Goal: Transaction & Acquisition: Purchase product/service

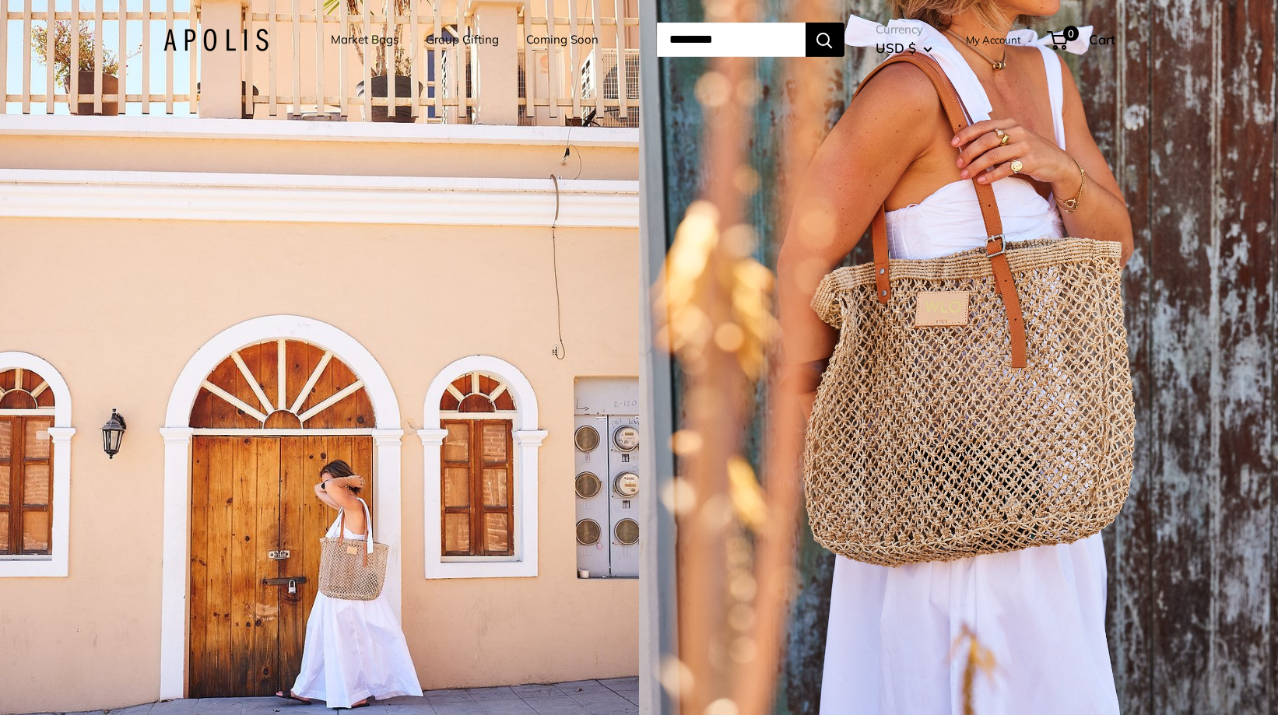
click at [331, 41] on link "Market Bags" at bounding box center [365, 40] width 68 height 22
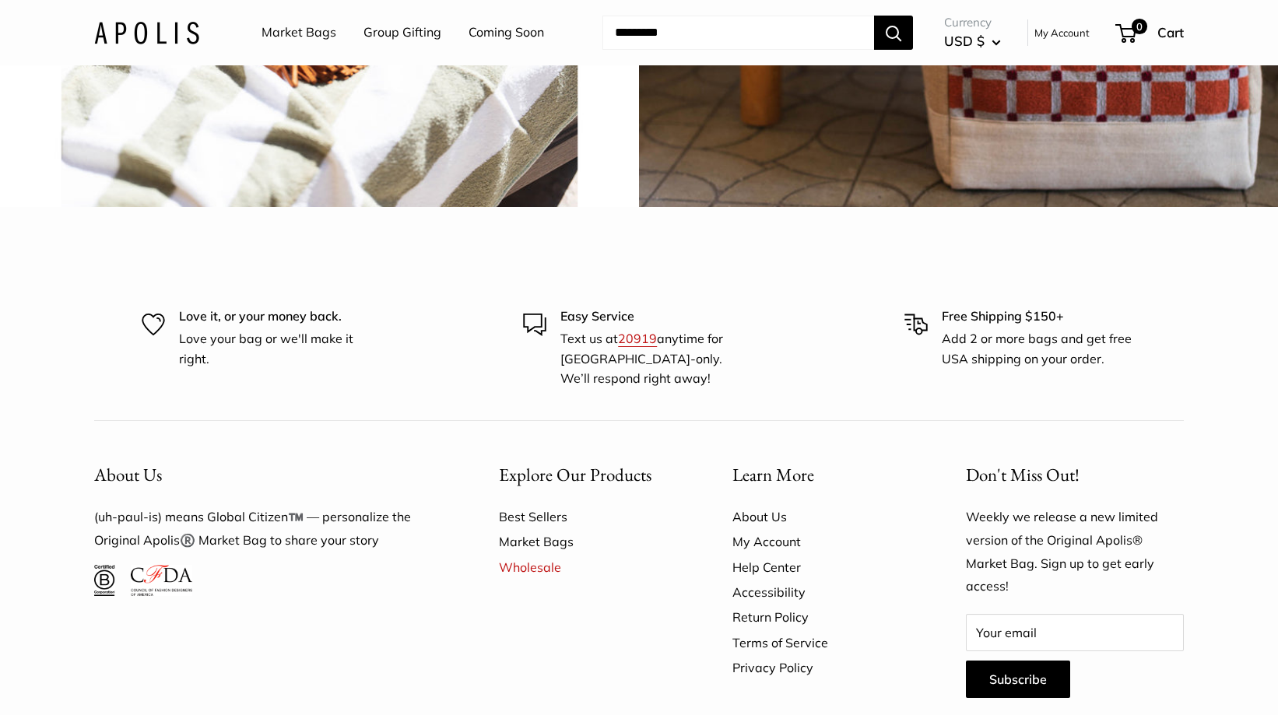
scroll to position [4191, 0]
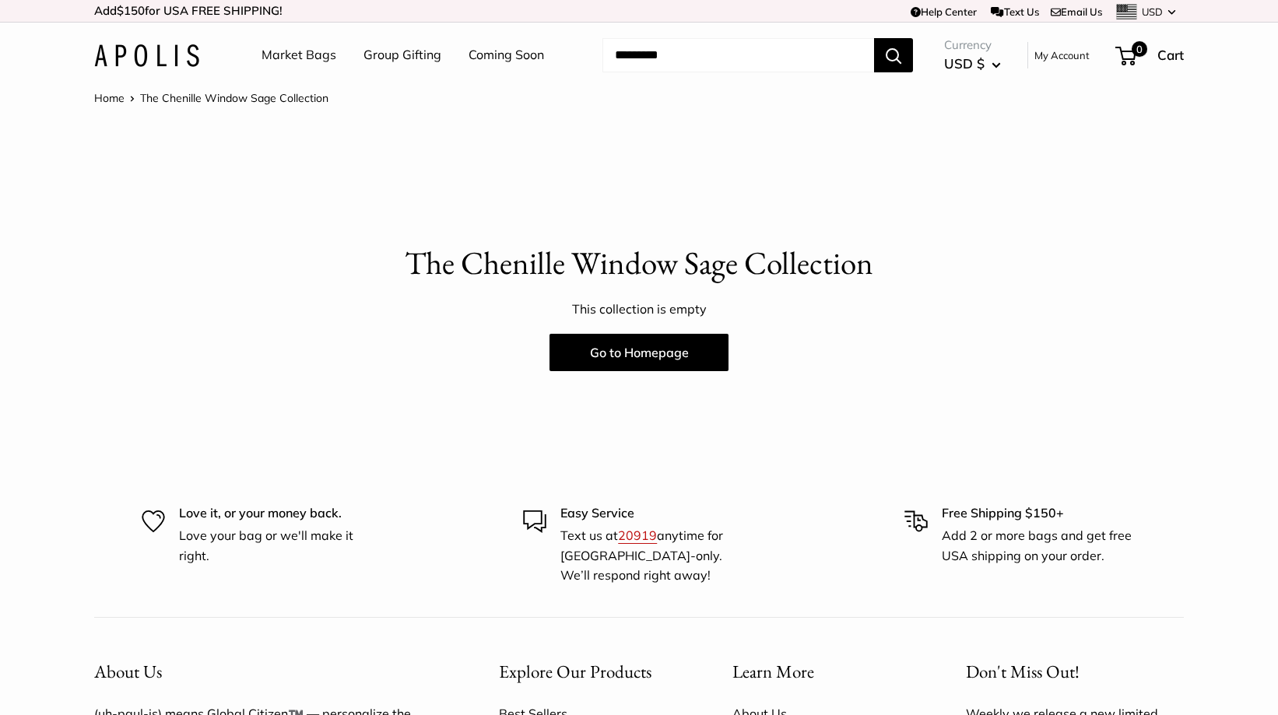
click at [301, 54] on link "Market Bags" at bounding box center [298, 55] width 75 height 23
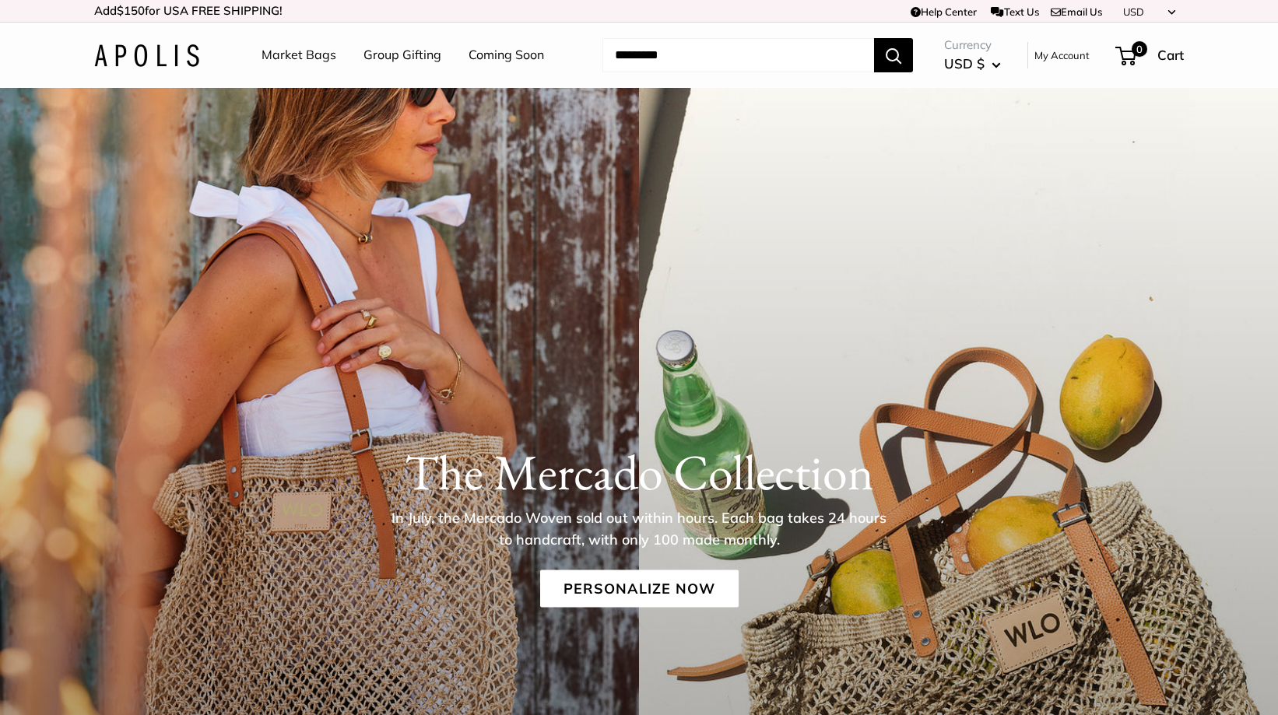
click at [178, 51] on img at bounding box center [146, 55] width 105 height 23
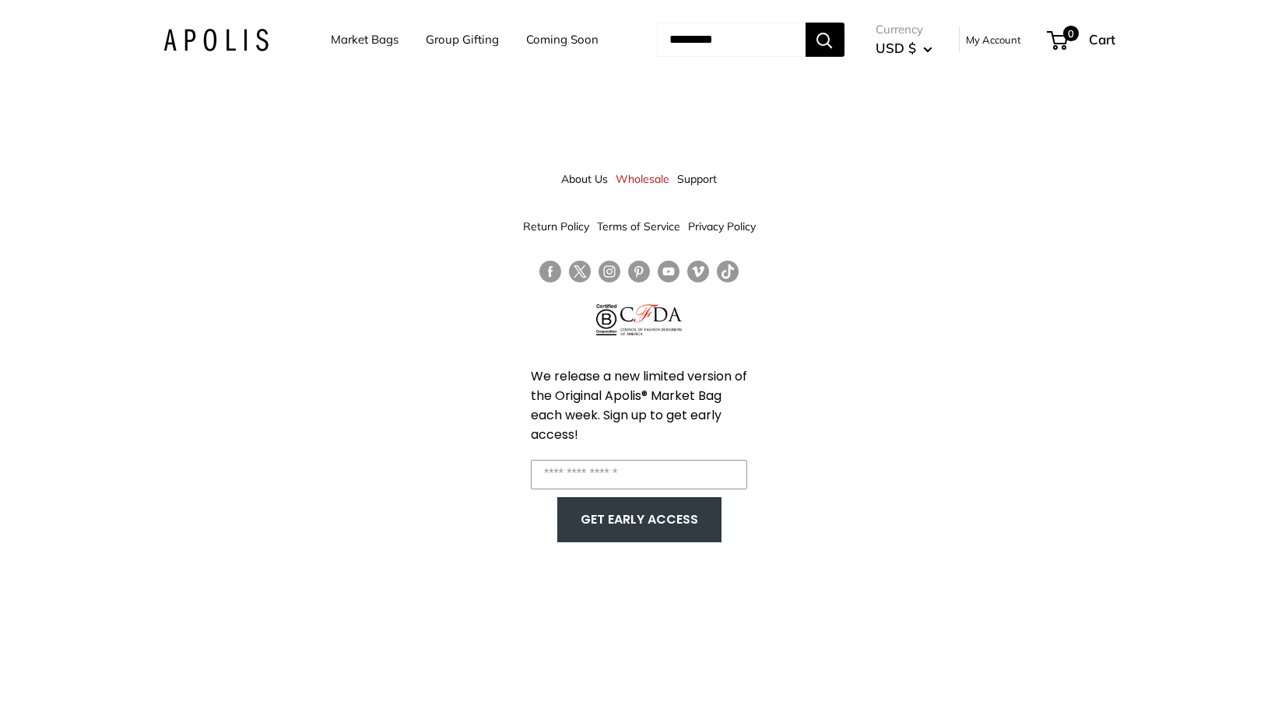
click at [340, 42] on link "Market Bags" at bounding box center [365, 40] width 68 height 22
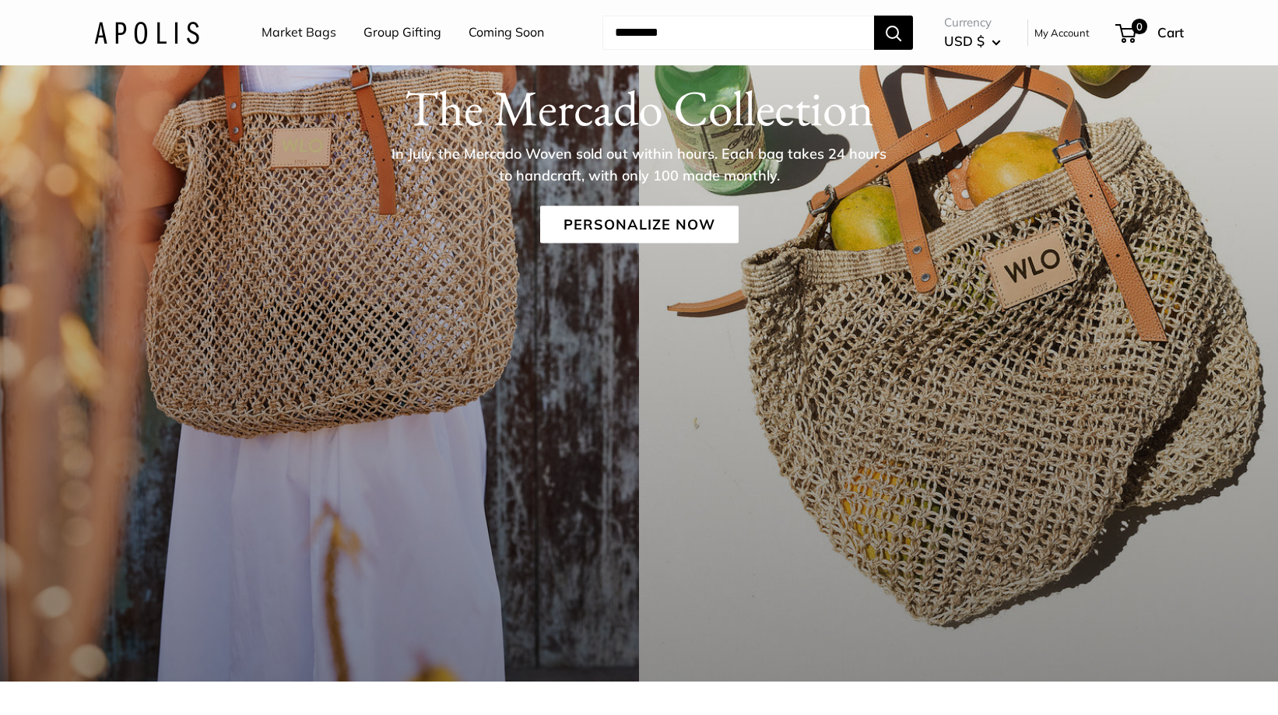
scroll to position [279, 0]
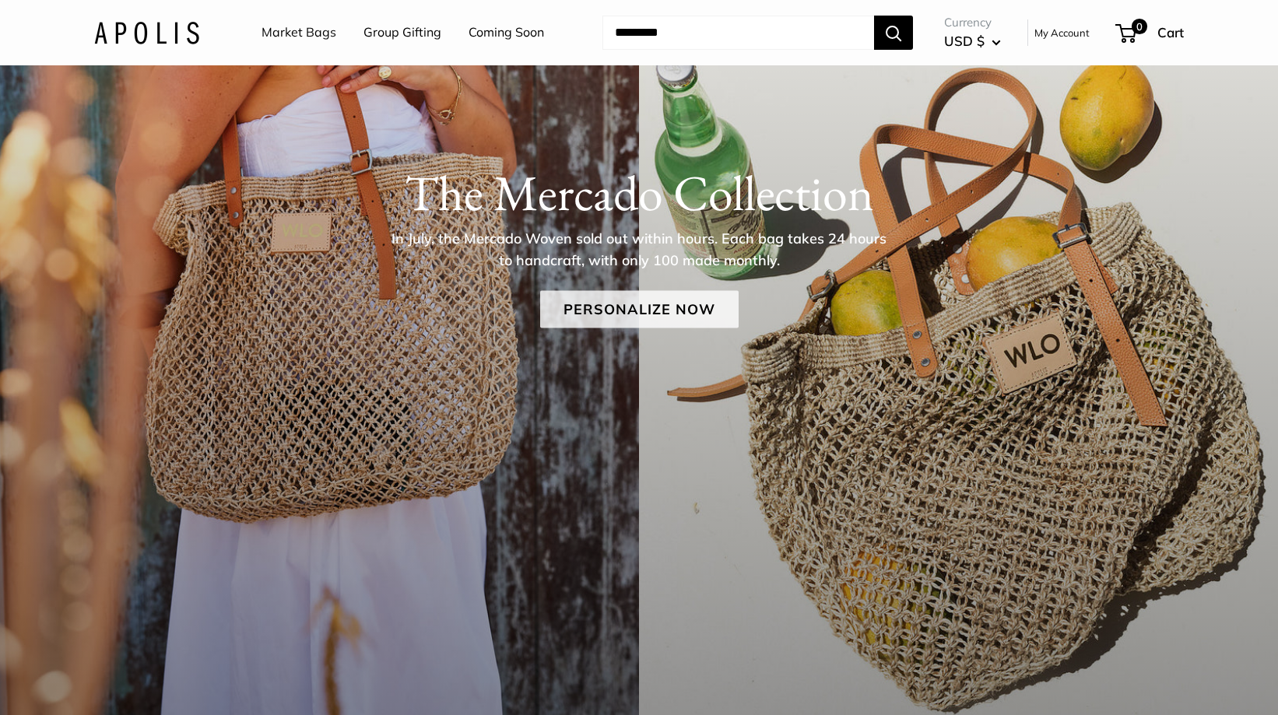
click at [622, 304] on link "Personalize Now" at bounding box center [639, 308] width 198 height 37
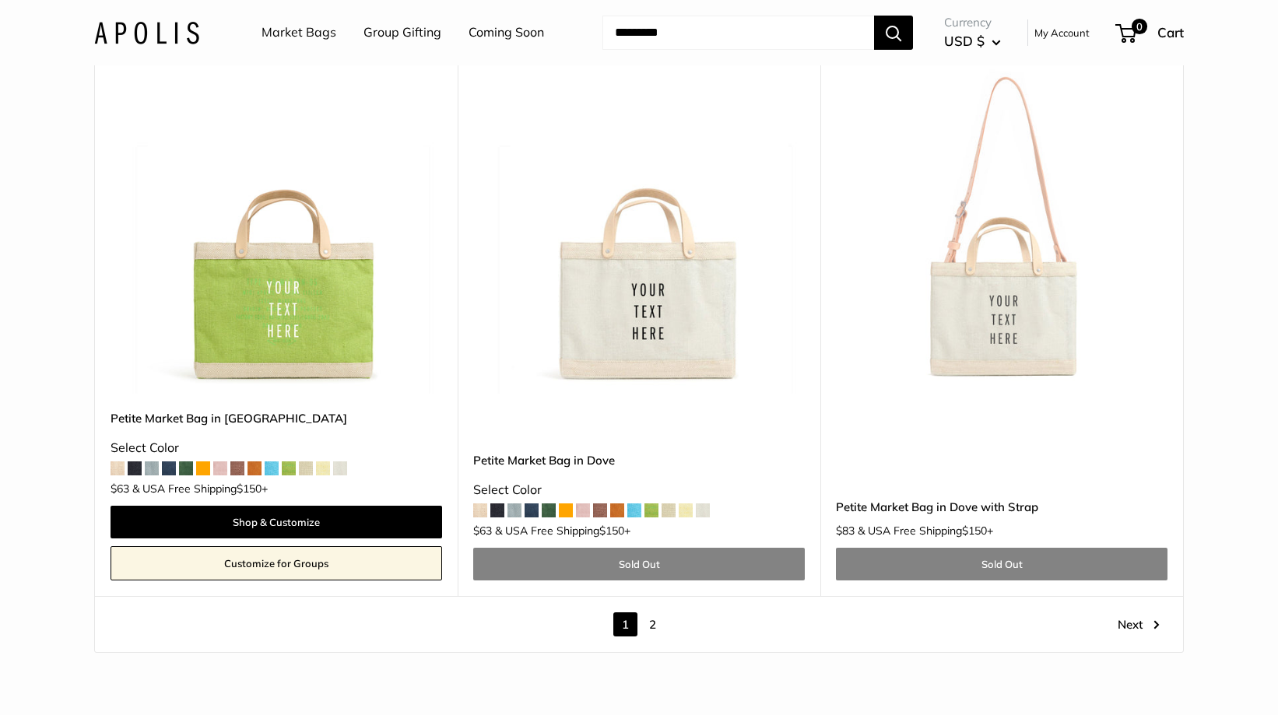
scroll to position [8404, 0]
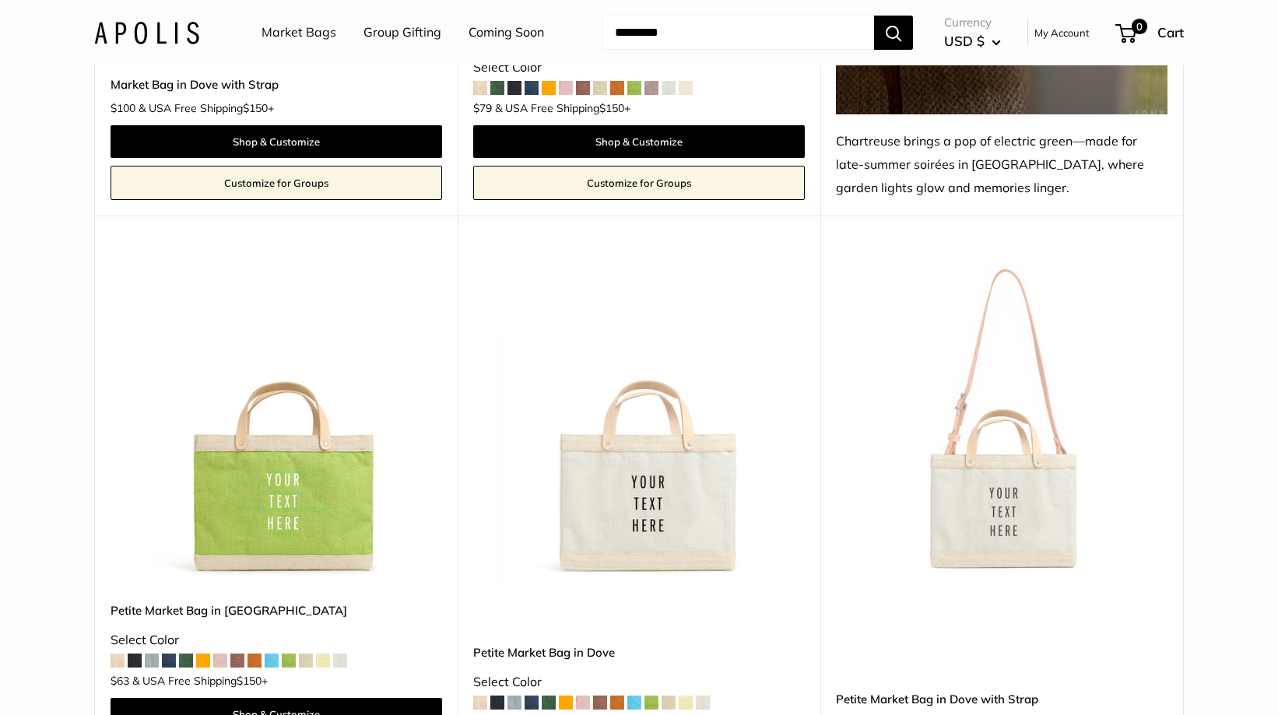
click at [218, 654] on span at bounding box center [220, 661] width 14 height 14
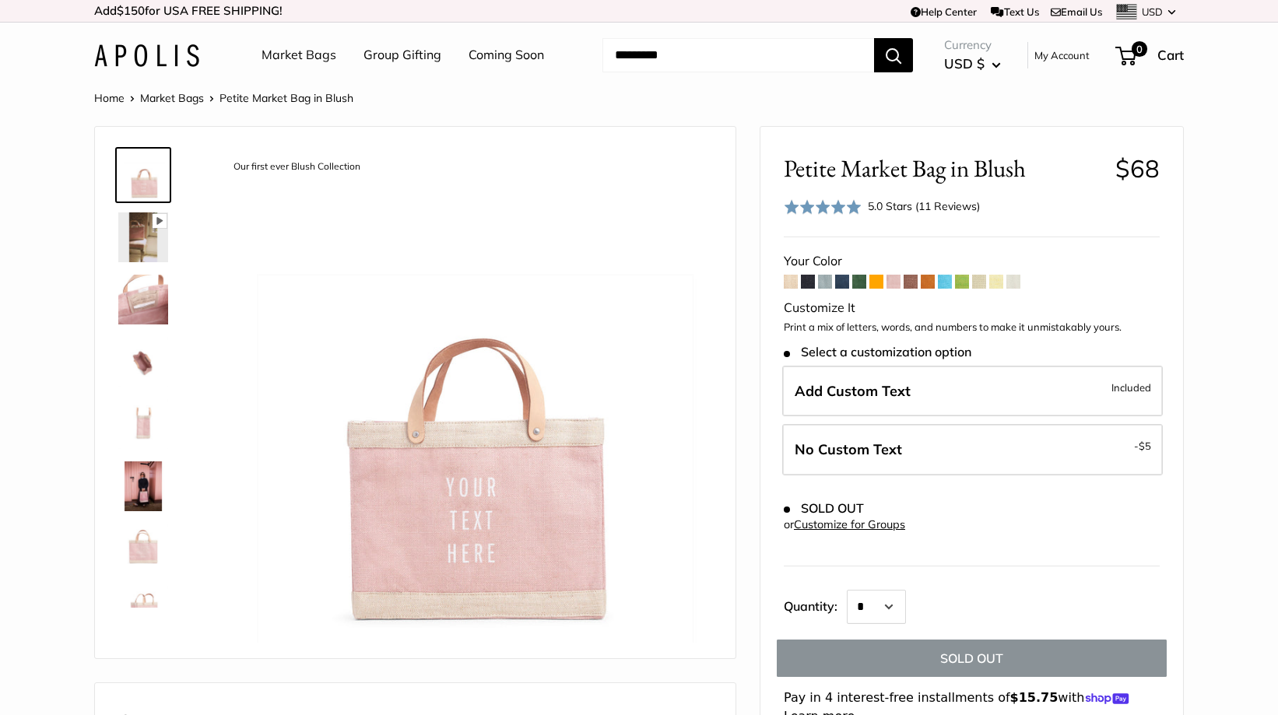
click at [138, 233] on img at bounding box center [143, 237] width 50 height 50
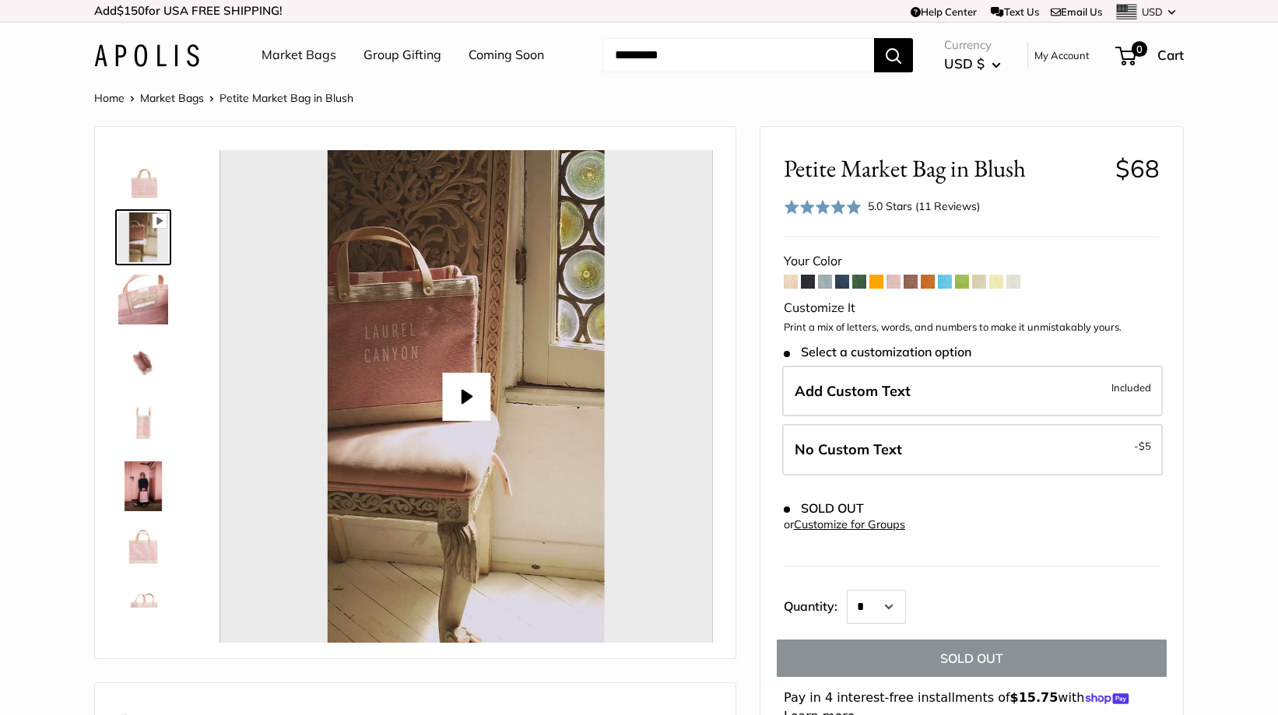
click at [142, 303] on img at bounding box center [143, 300] width 50 height 50
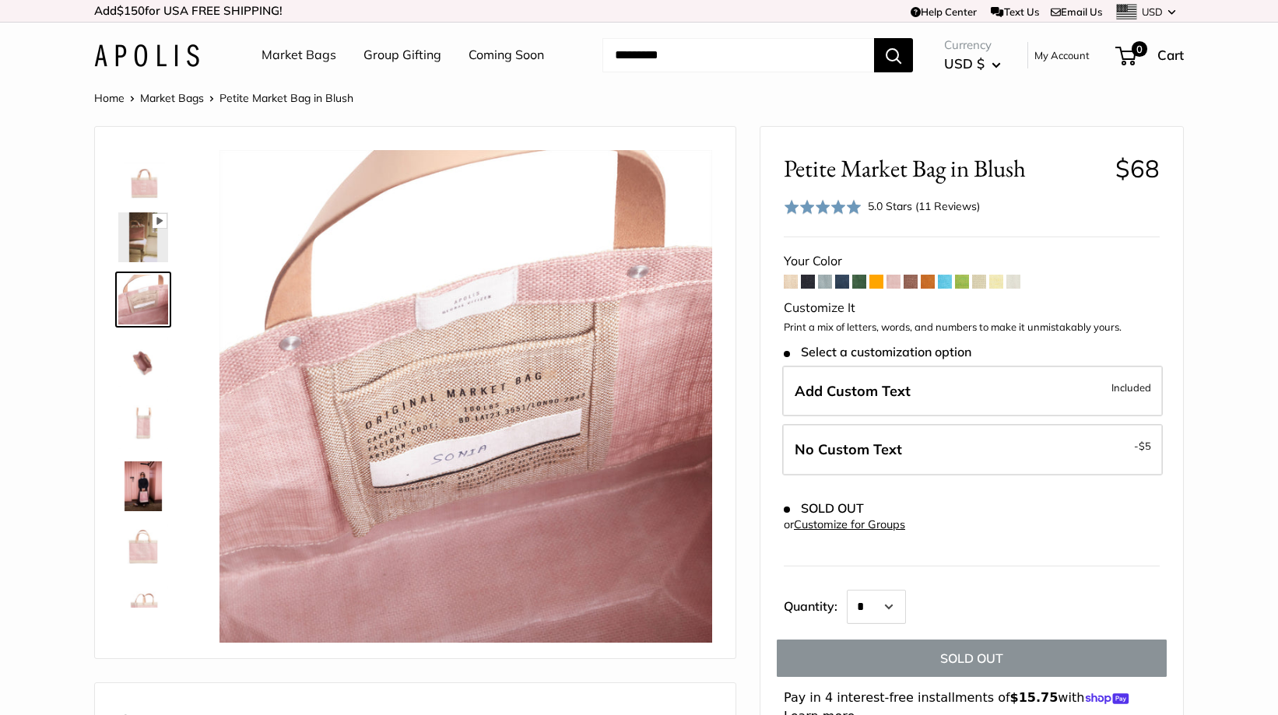
click at [146, 357] on img at bounding box center [143, 362] width 50 height 50
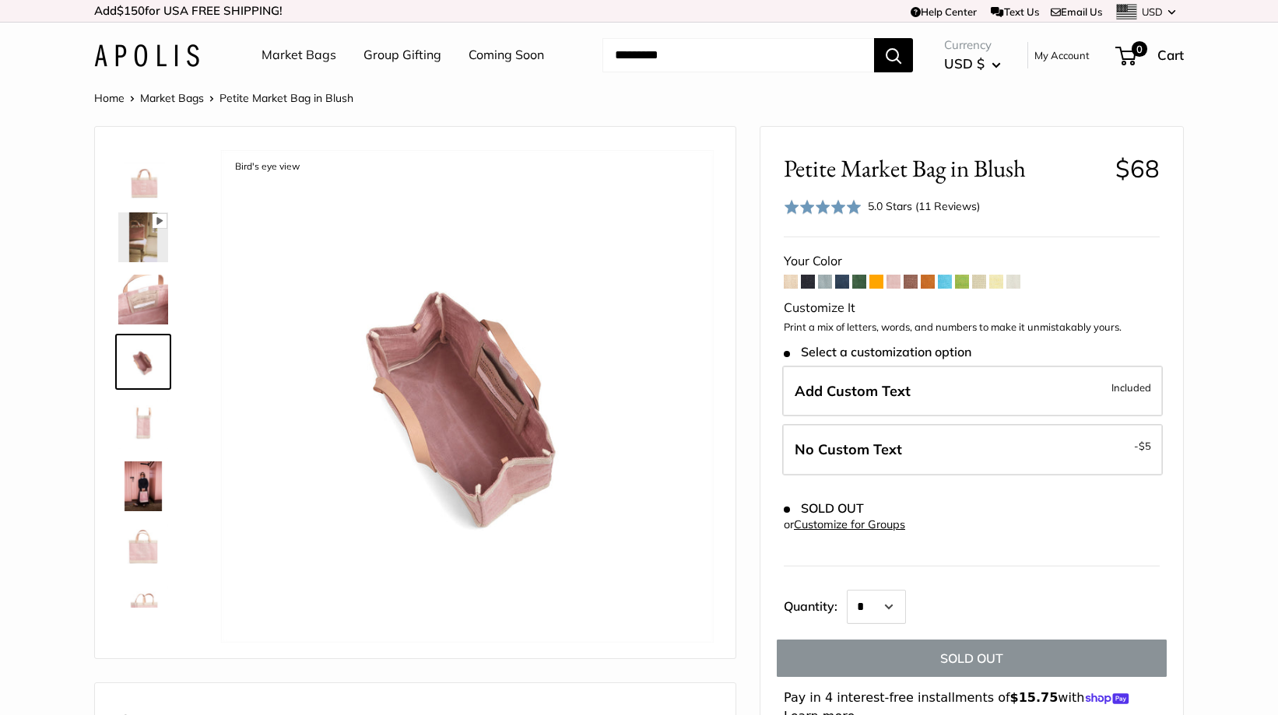
click at [140, 404] on img at bounding box center [143, 424] width 50 height 50
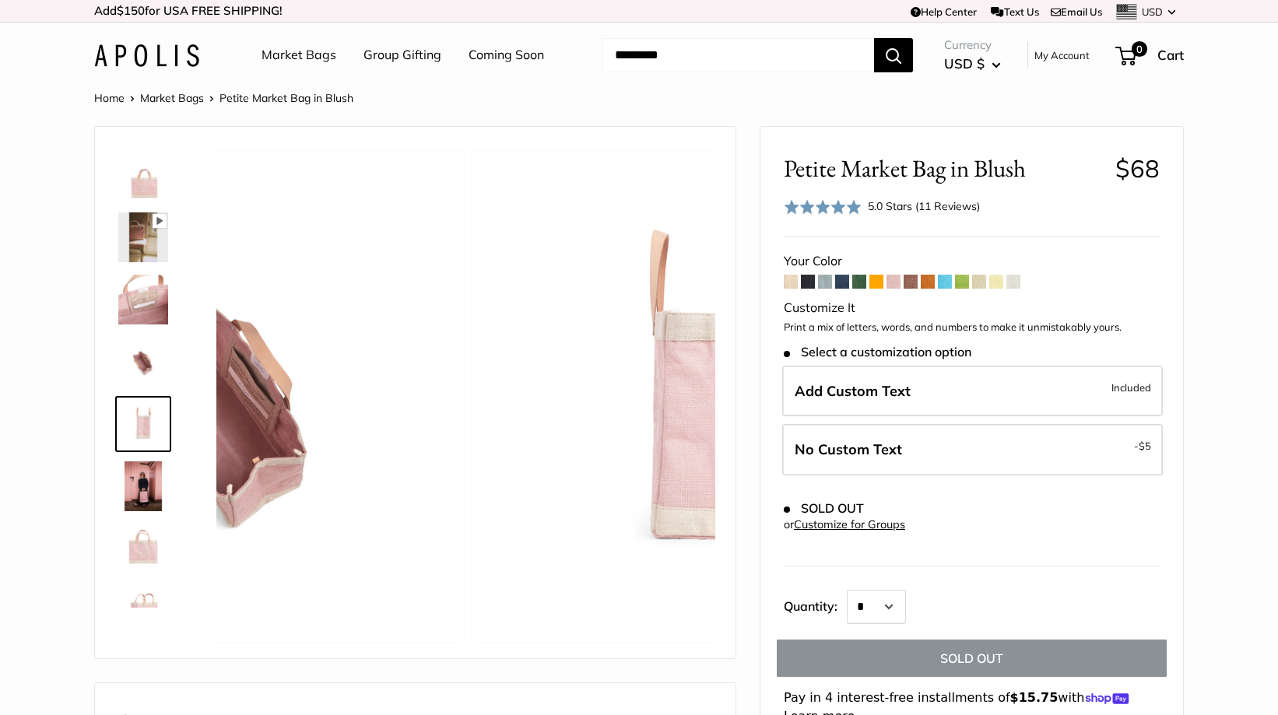
scroll to position [48, 0]
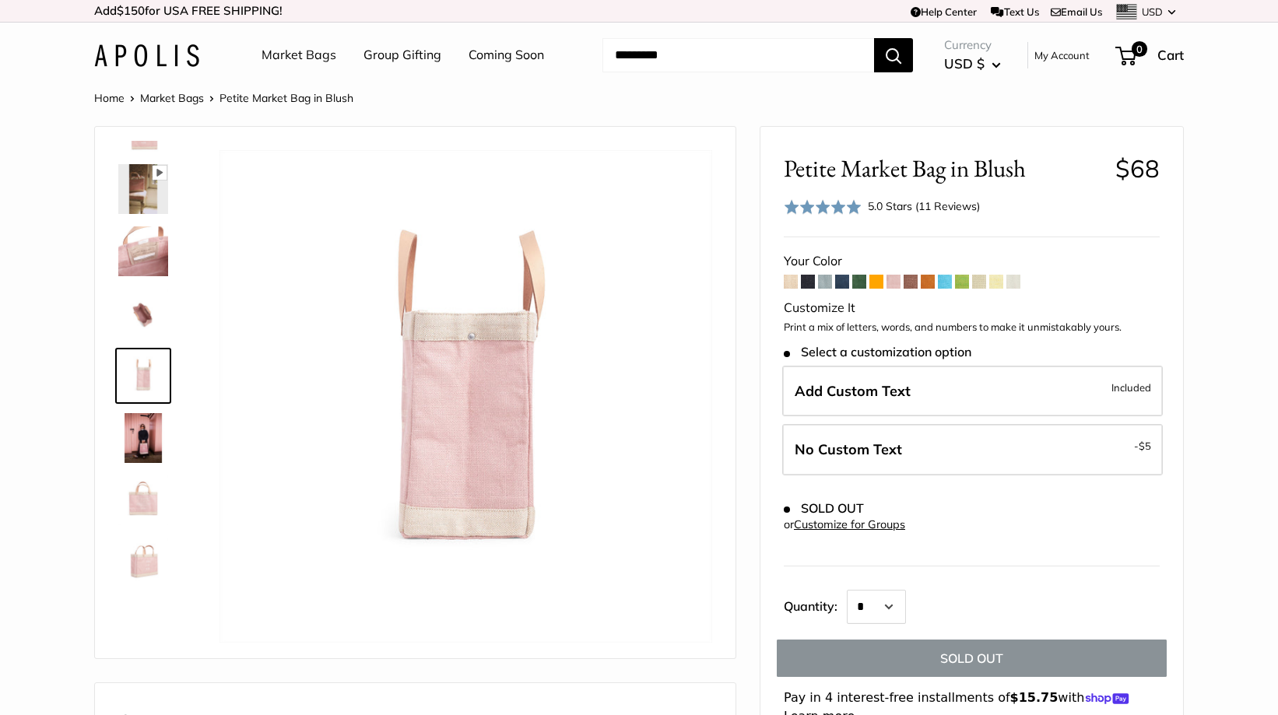
click at [129, 438] on img at bounding box center [143, 438] width 50 height 50
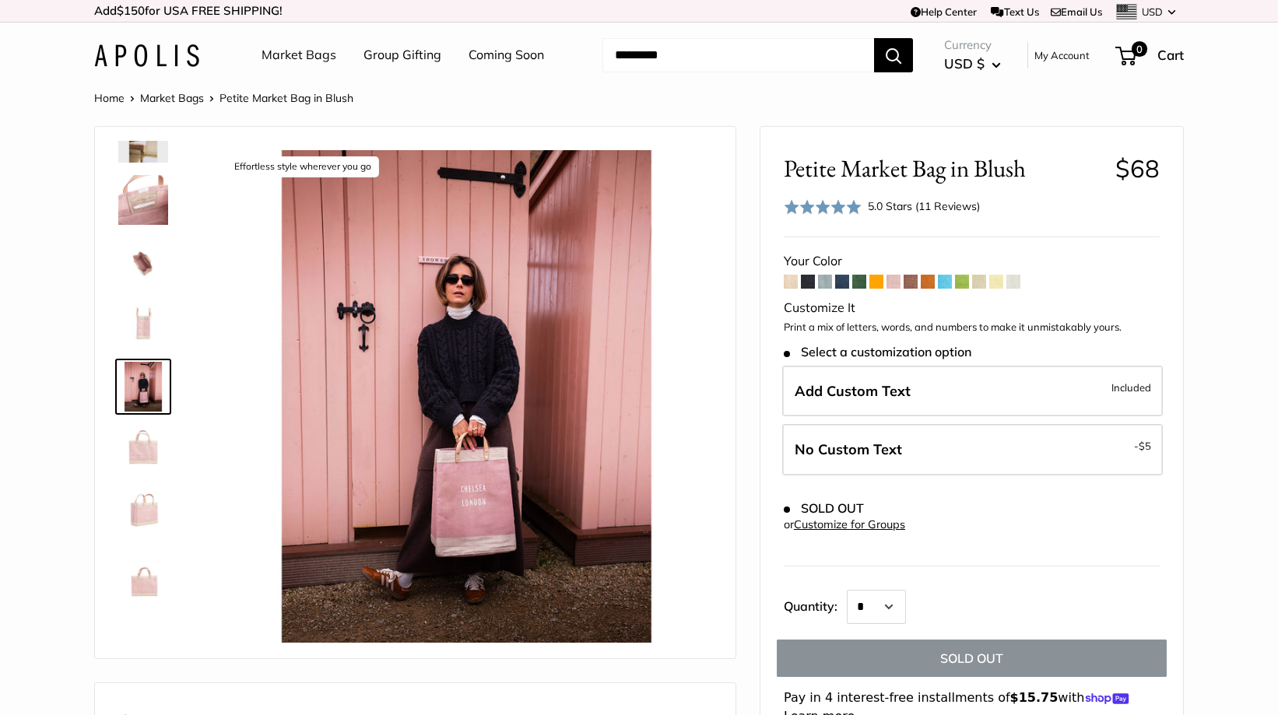
click at [132, 451] on img at bounding box center [143, 449] width 50 height 50
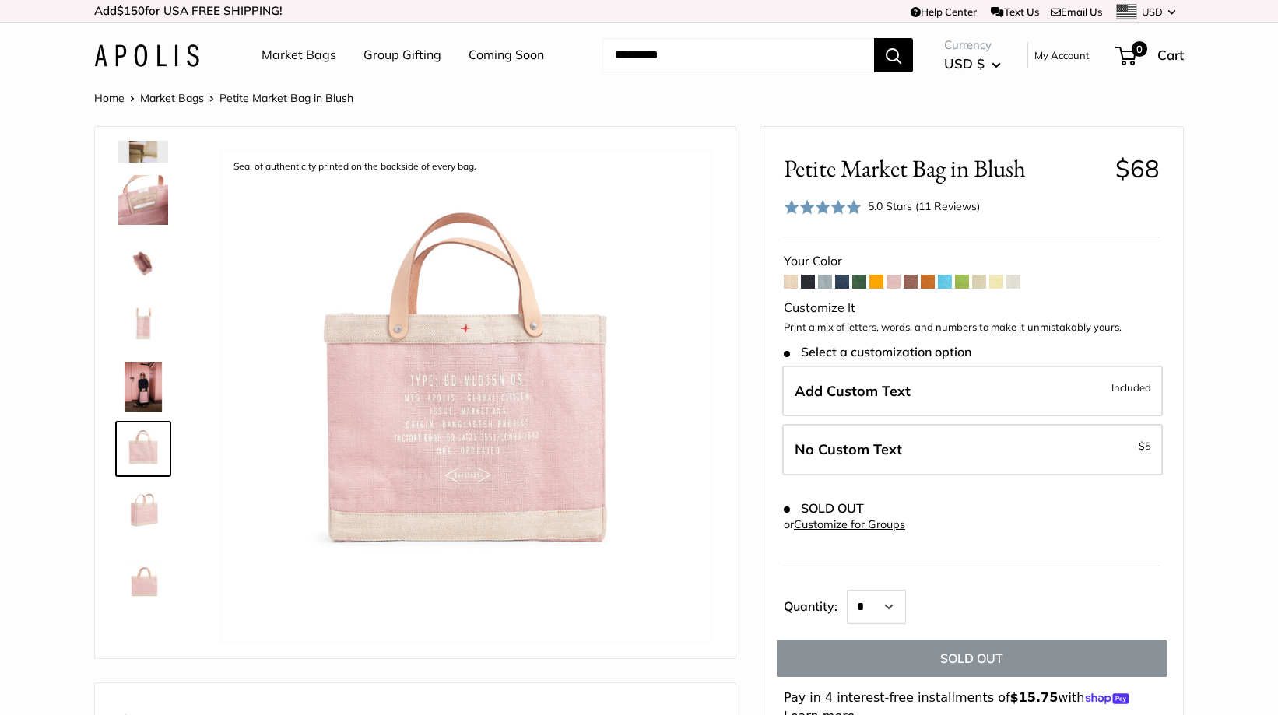
click at [146, 132] on div "Our first ever Blush Collection Pause Play % buffered 00:00 Unmute Mute Exit fu…" at bounding box center [415, 393] width 640 height 532
